Goal: Task Accomplishment & Management: Complete application form

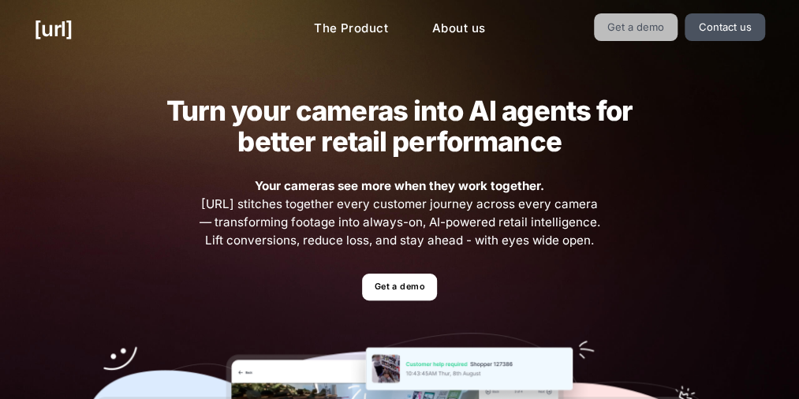
click at [655, 17] on link "Get a demo" at bounding box center [636, 27] width 84 height 28
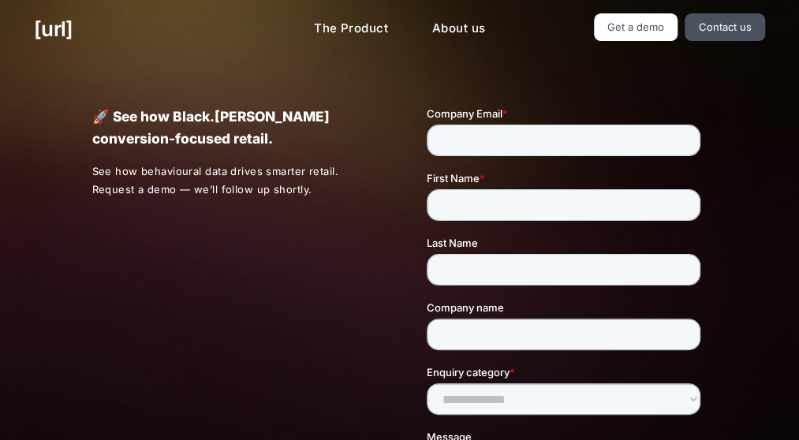
click at [754, 54] on div "[URL] The Product About us Get a demo Contact us" at bounding box center [399, 29] width 799 height 58
click at [737, 18] on link "Contact us" at bounding box center [725, 27] width 80 height 28
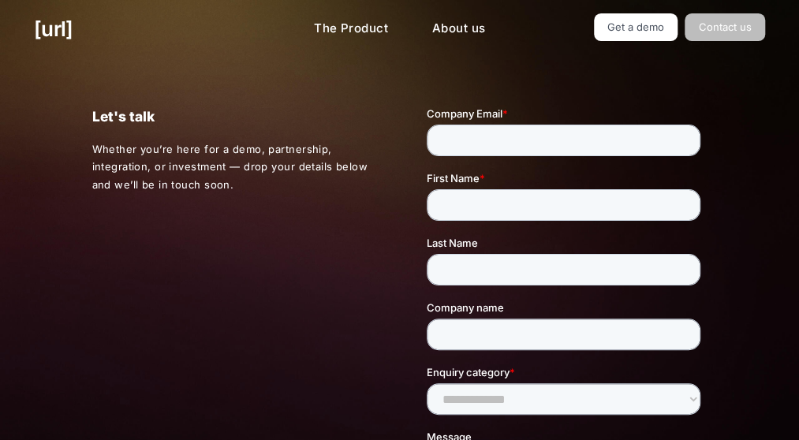
click at [737, 18] on link "Contact us" at bounding box center [725, 27] width 80 height 28
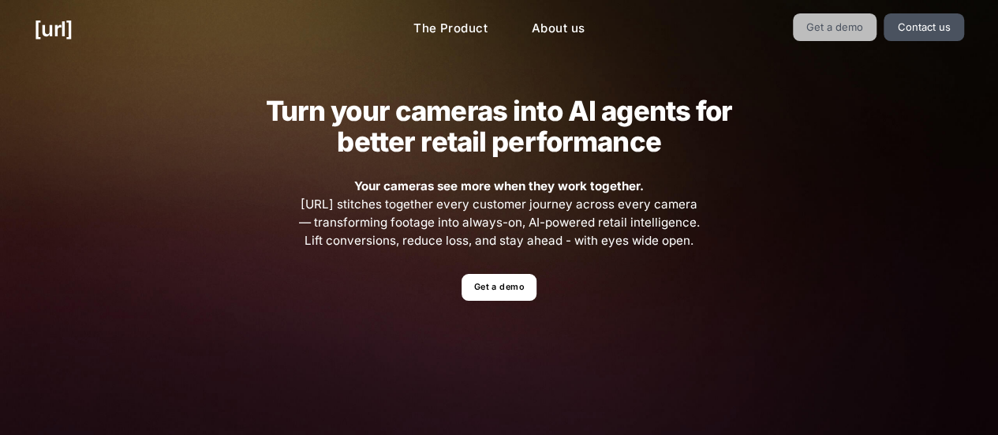
click at [862, 28] on link "Get a demo" at bounding box center [835, 27] width 84 height 28
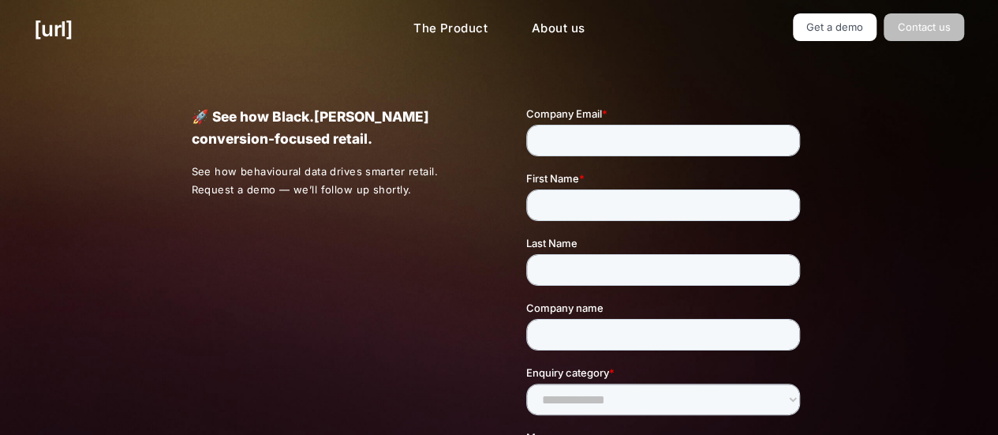
click at [939, 24] on link "Contact us" at bounding box center [923, 27] width 80 height 28
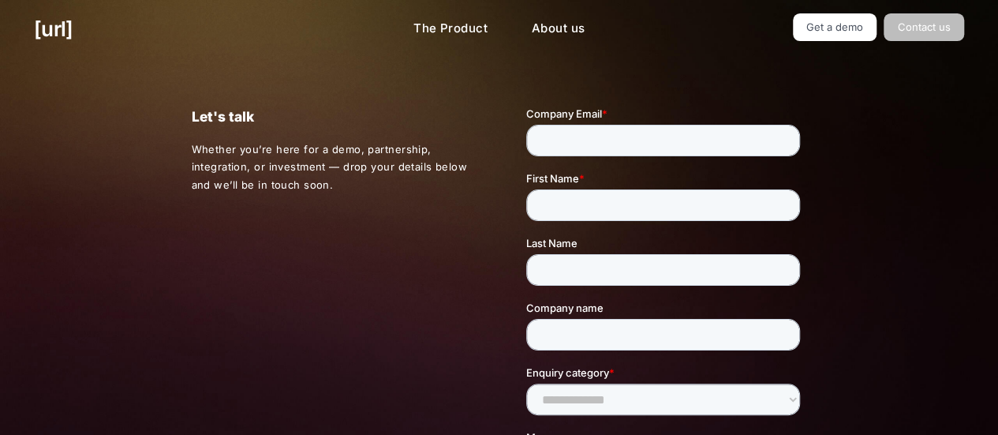
click at [929, 35] on link "Contact us" at bounding box center [923, 27] width 80 height 28
click at [870, 31] on link "Get a demo" at bounding box center [835, 27] width 84 height 28
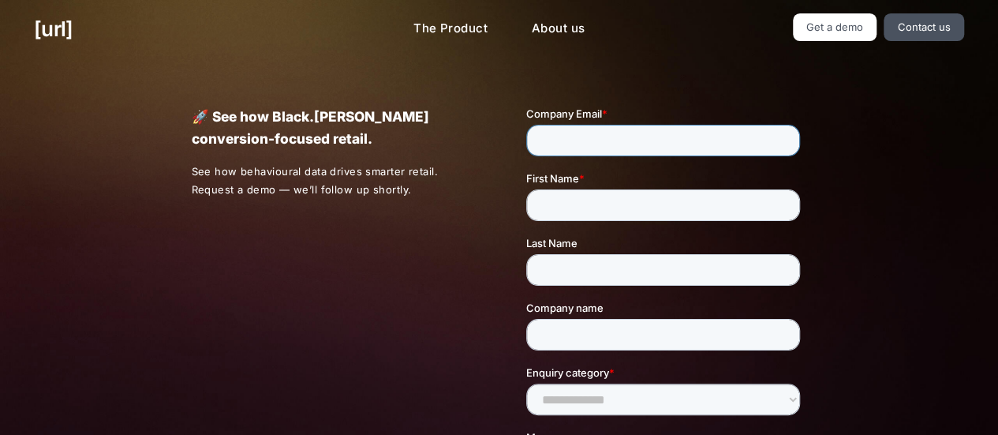
click at [685, 145] on input "Company Email *" at bounding box center [663, 141] width 274 height 32
type input "**********"
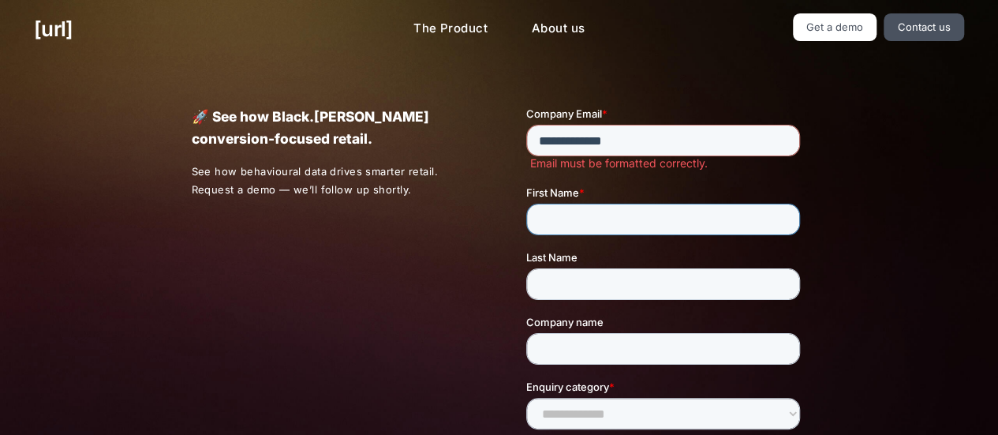
click at [643, 203] on div "First Name *" at bounding box center [666, 210] width 280 height 50
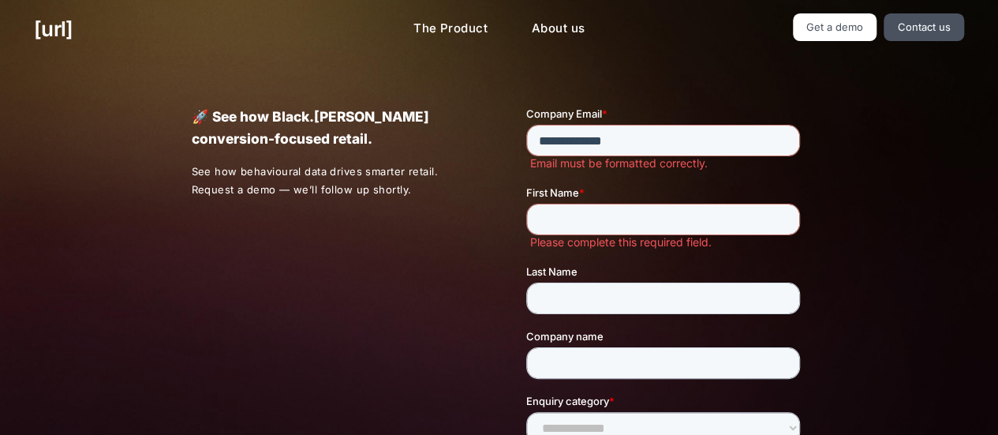
click at [643, 203] on div "First Name * Please complete this required field." at bounding box center [666, 217] width 280 height 65
click at [676, 133] on input "**********" at bounding box center [663, 141] width 274 height 32
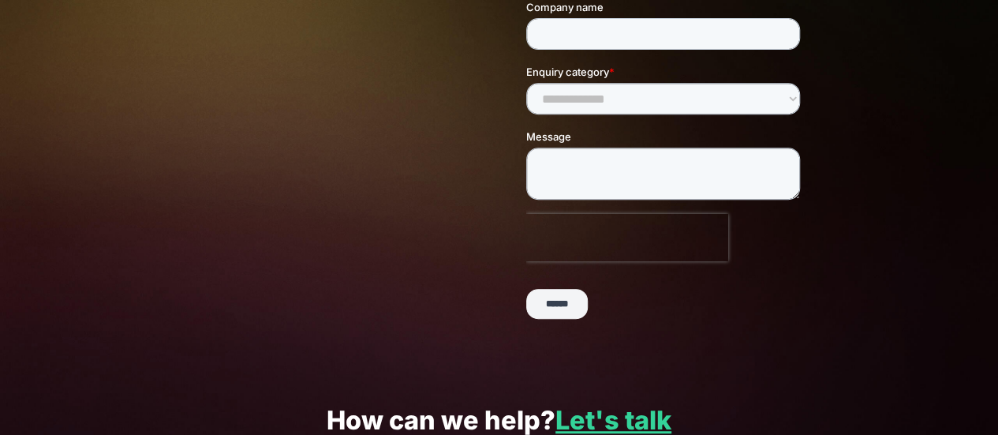
scroll to position [286, 0]
